Goal: Task Accomplishment & Management: Use online tool/utility

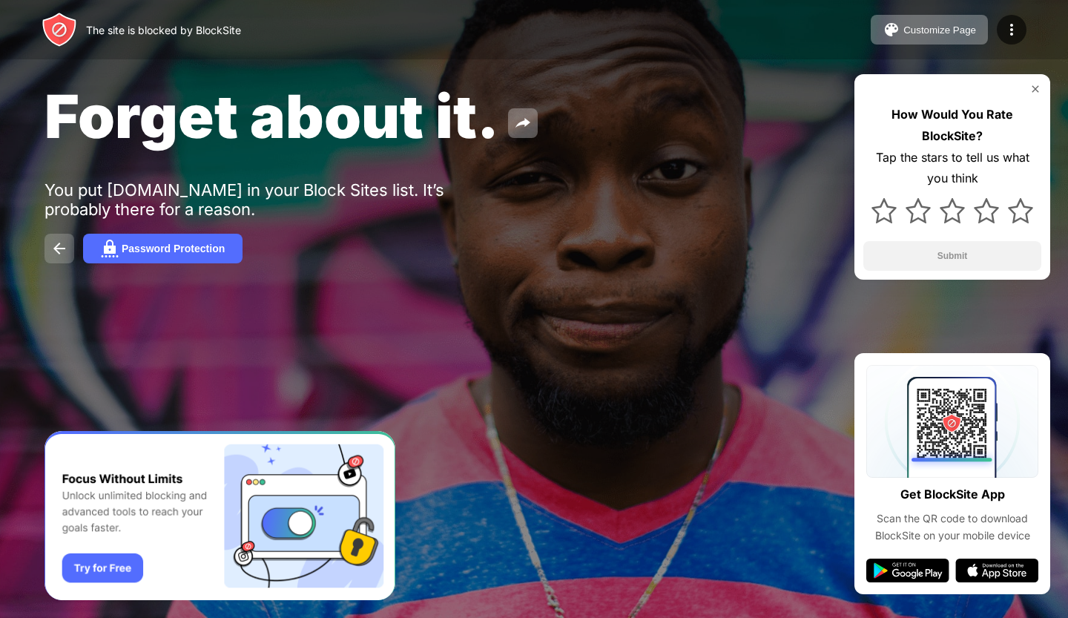
click at [52, 248] on img at bounding box center [59, 248] width 18 height 18
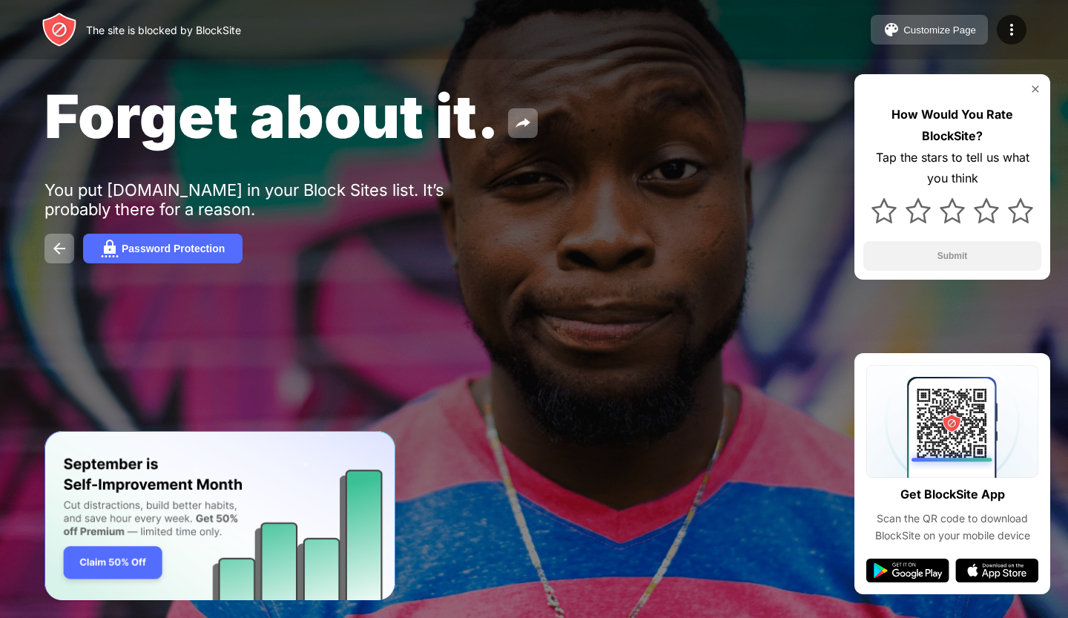
click at [950, 28] on div "Customize Page" at bounding box center [939, 29] width 73 height 11
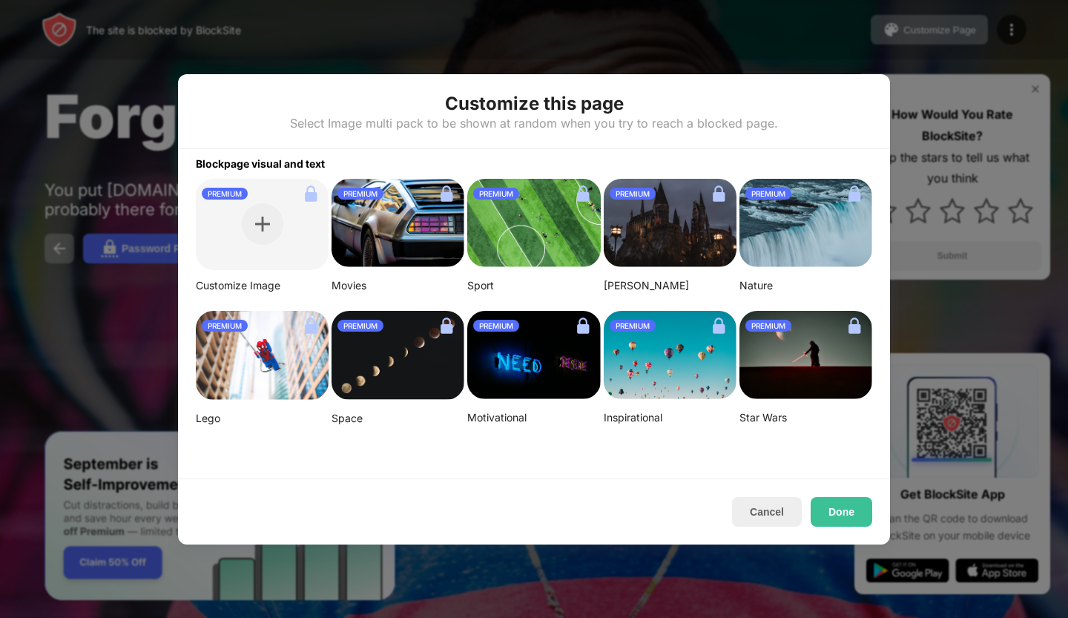
click at [522, 243] on img at bounding box center [533, 223] width 133 height 89
